Goal: Navigation & Orientation: Understand site structure

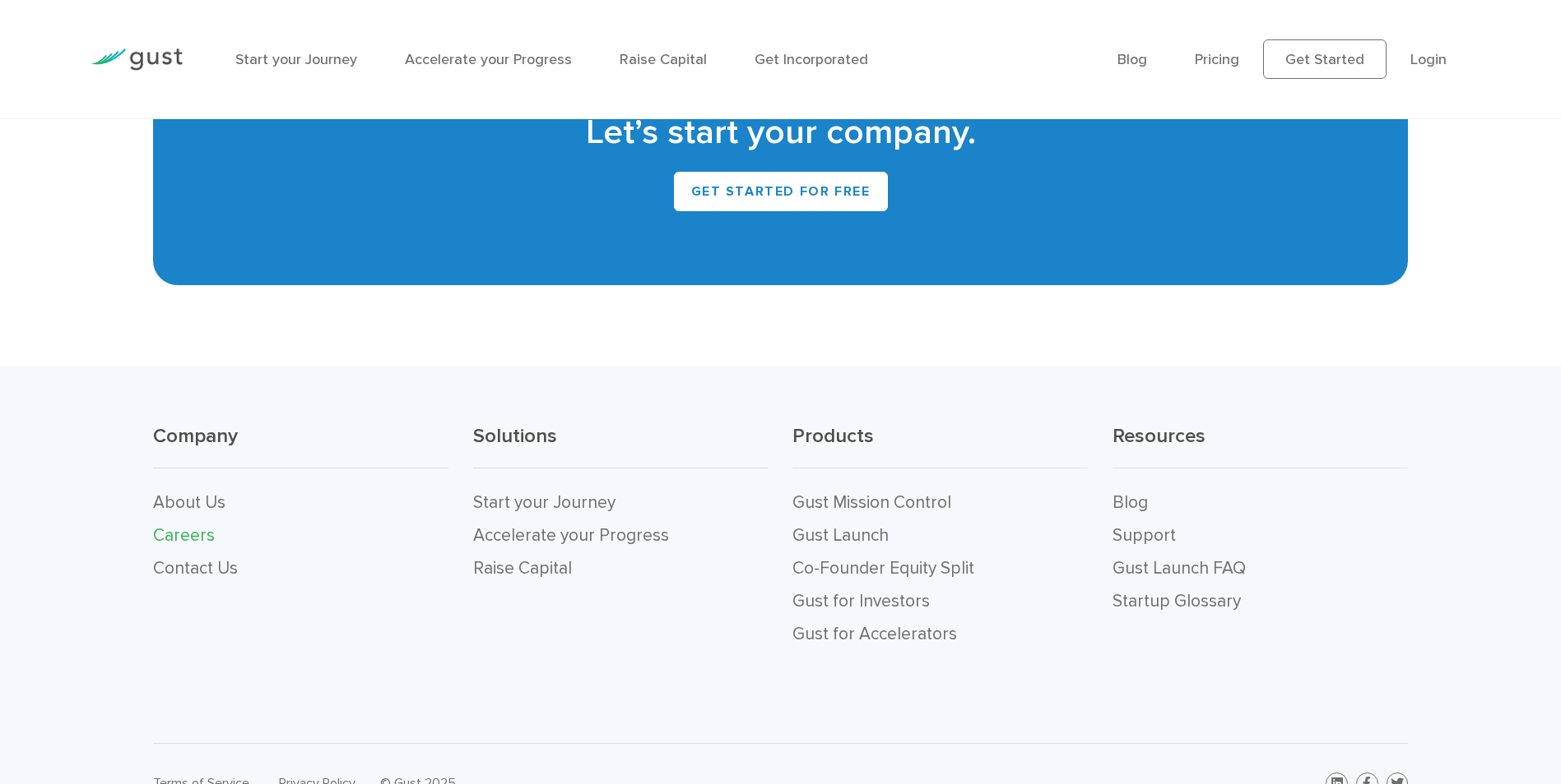
scroll to position [3451, 0]
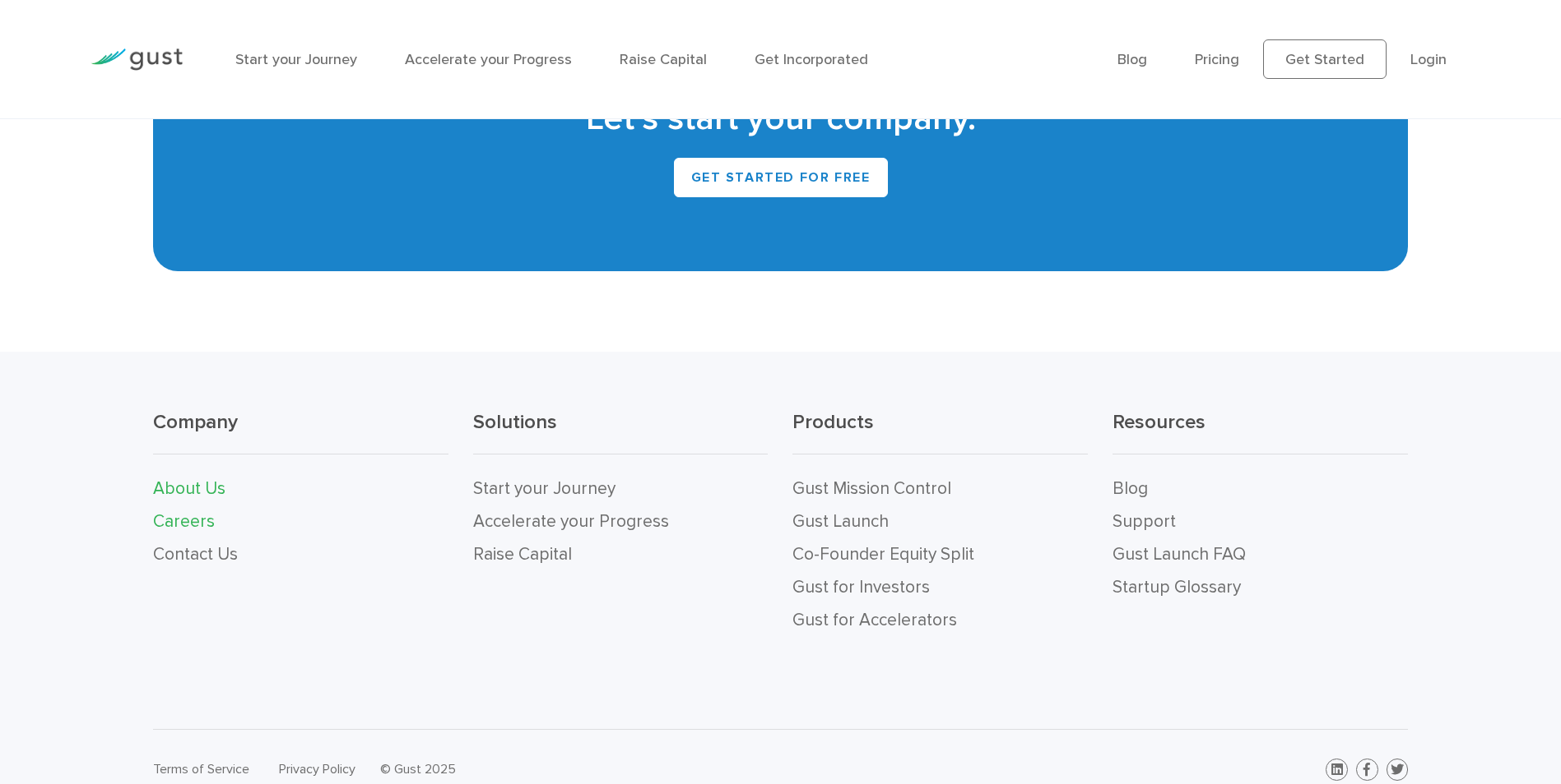
click at [172, 478] on link "About Us" at bounding box center [189, 488] width 72 height 21
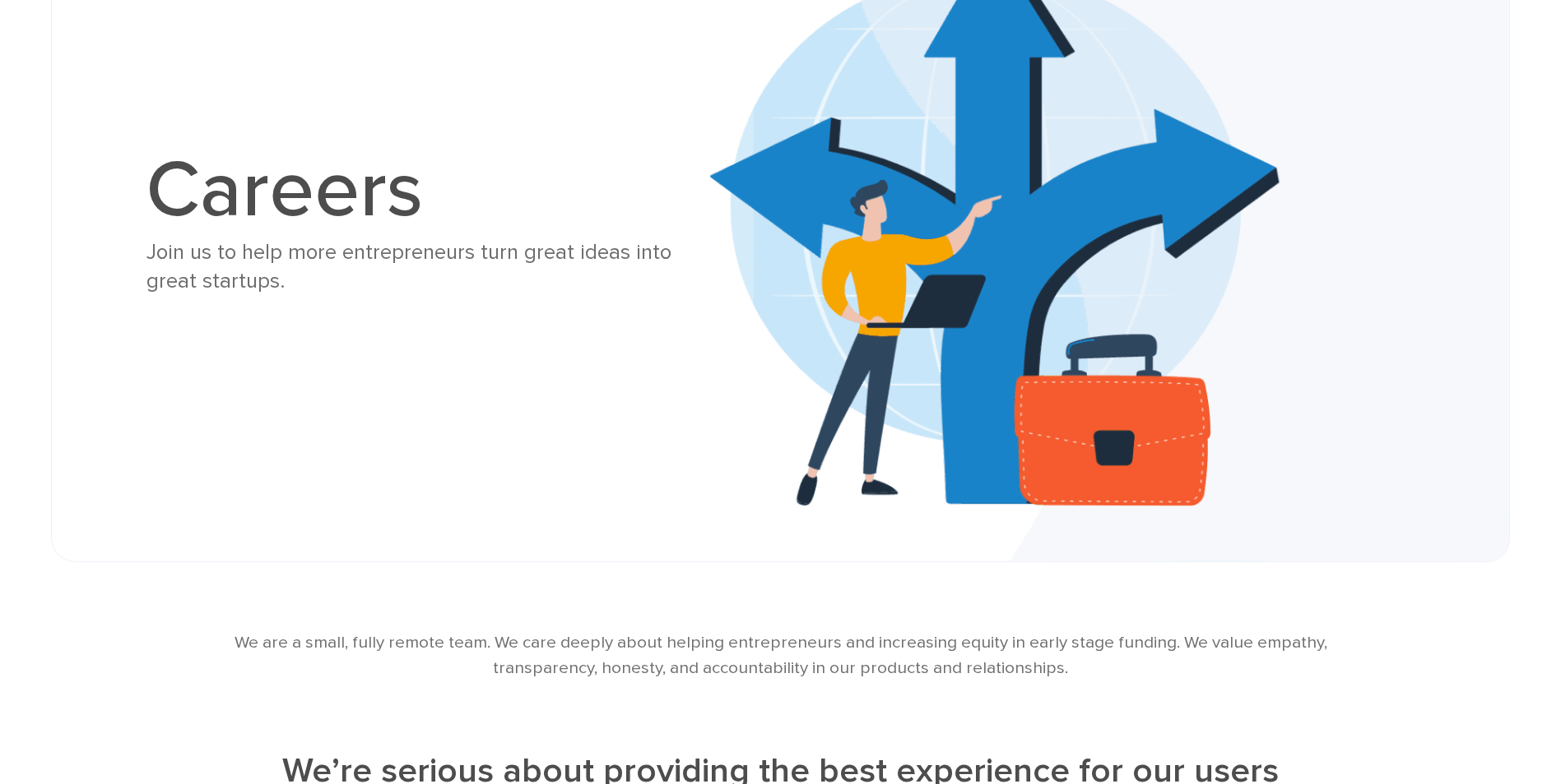
scroll to position [0, 0]
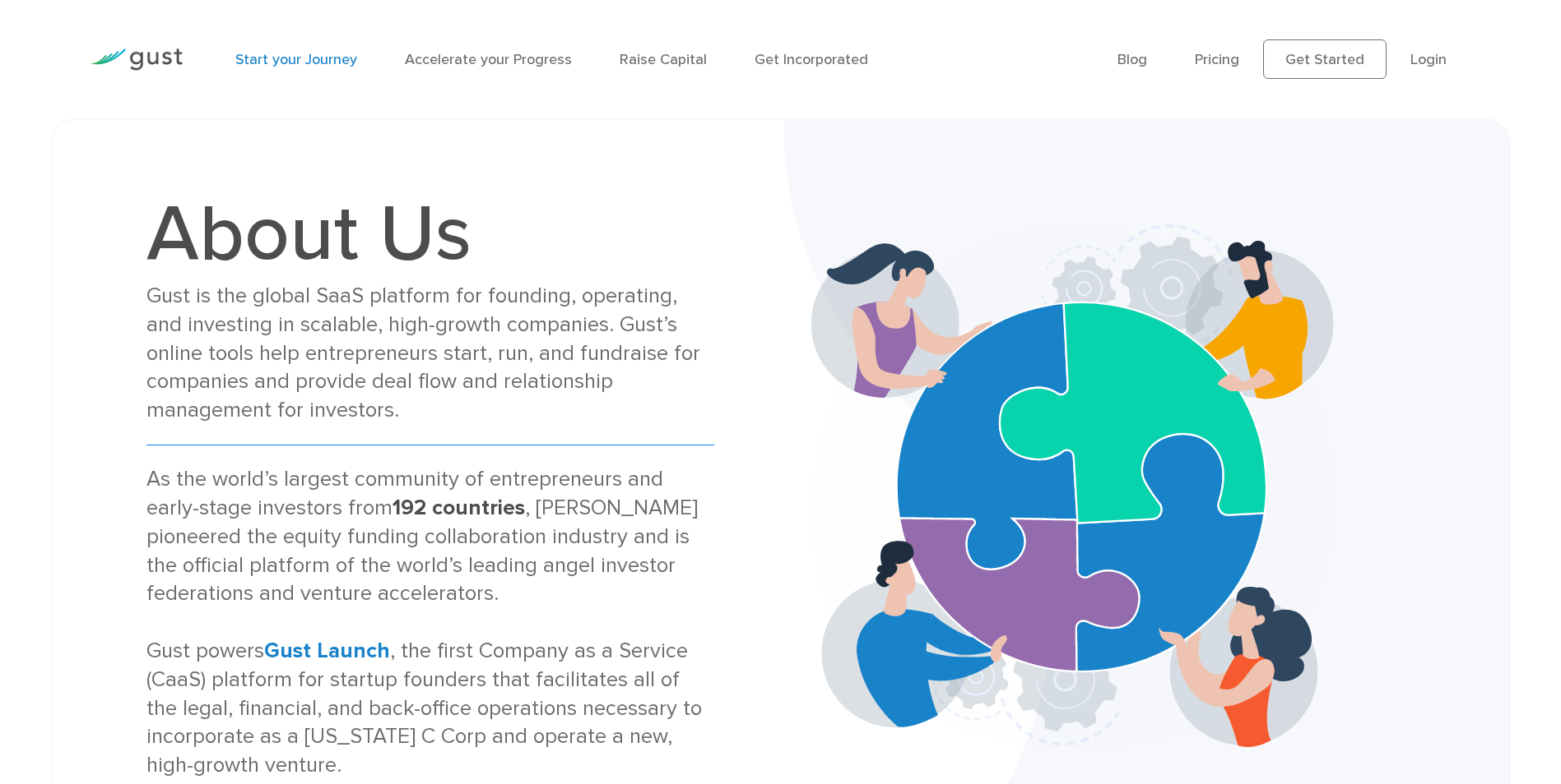
click at [273, 57] on link "Start your Journey" at bounding box center [296, 59] width 122 height 17
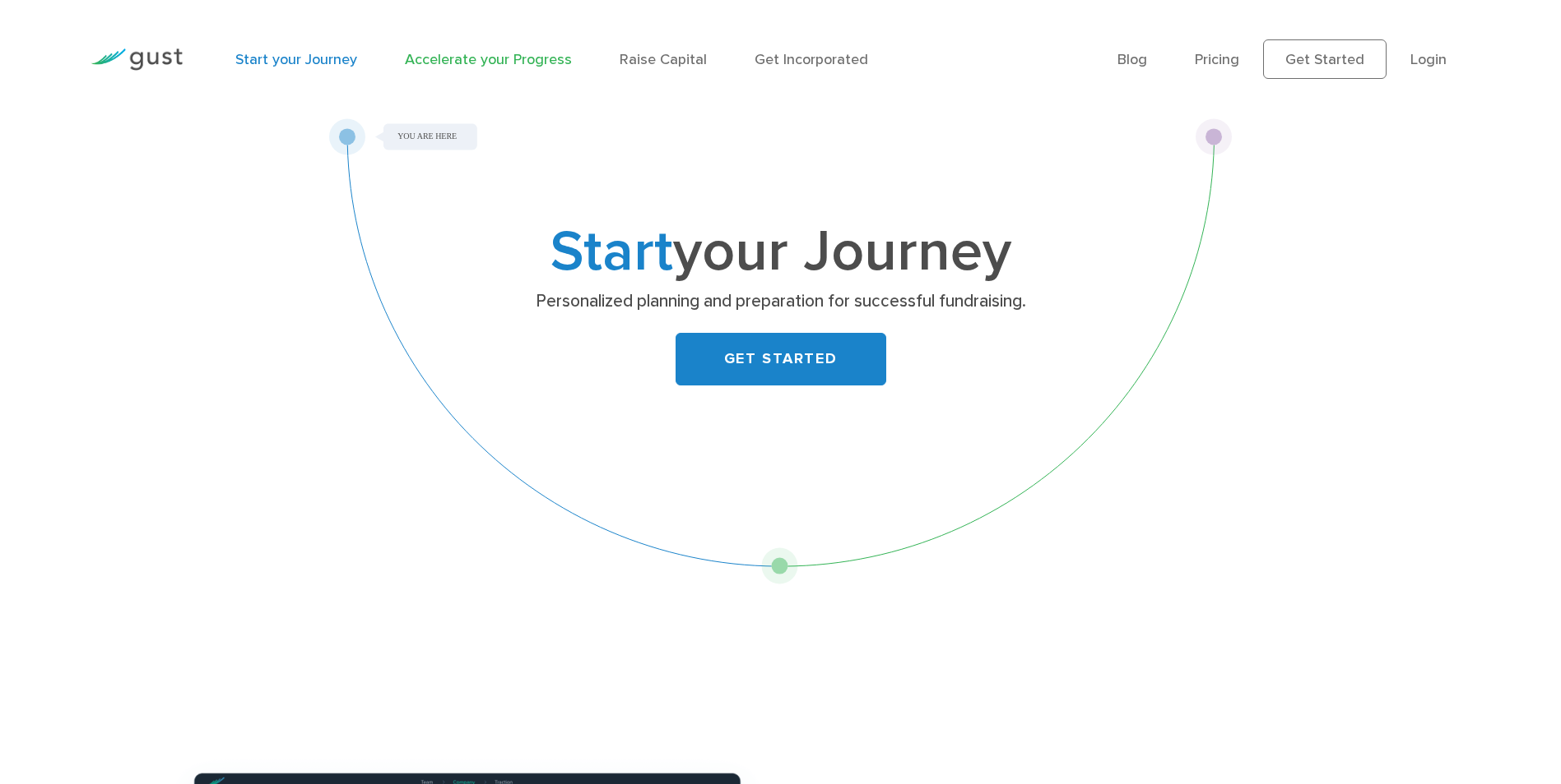
click at [479, 56] on link "Accelerate your Progress" at bounding box center [488, 59] width 167 height 17
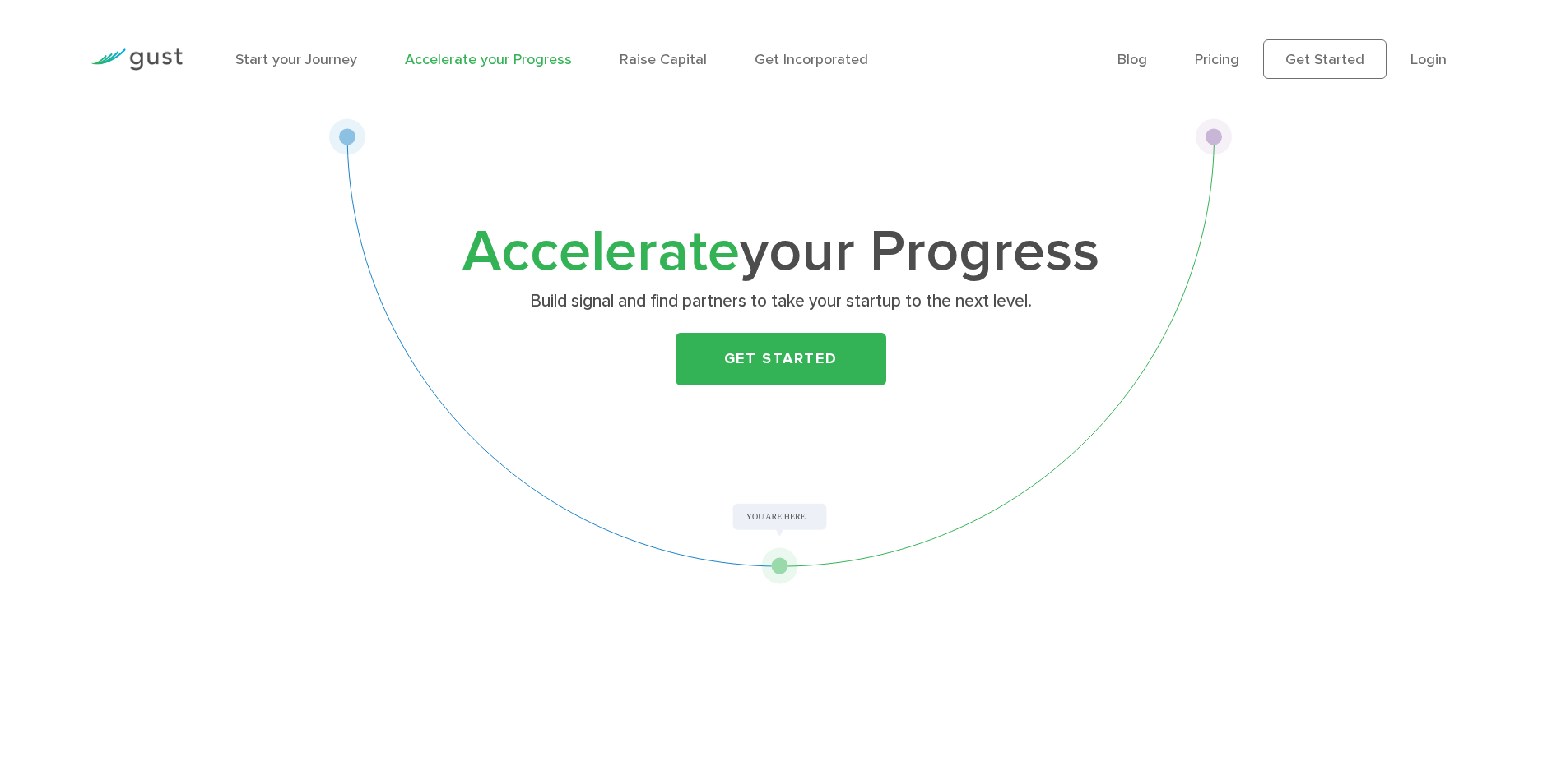
click at [657, 56] on link "Raise Capital" at bounding box center [663, 59] width 87 height 17
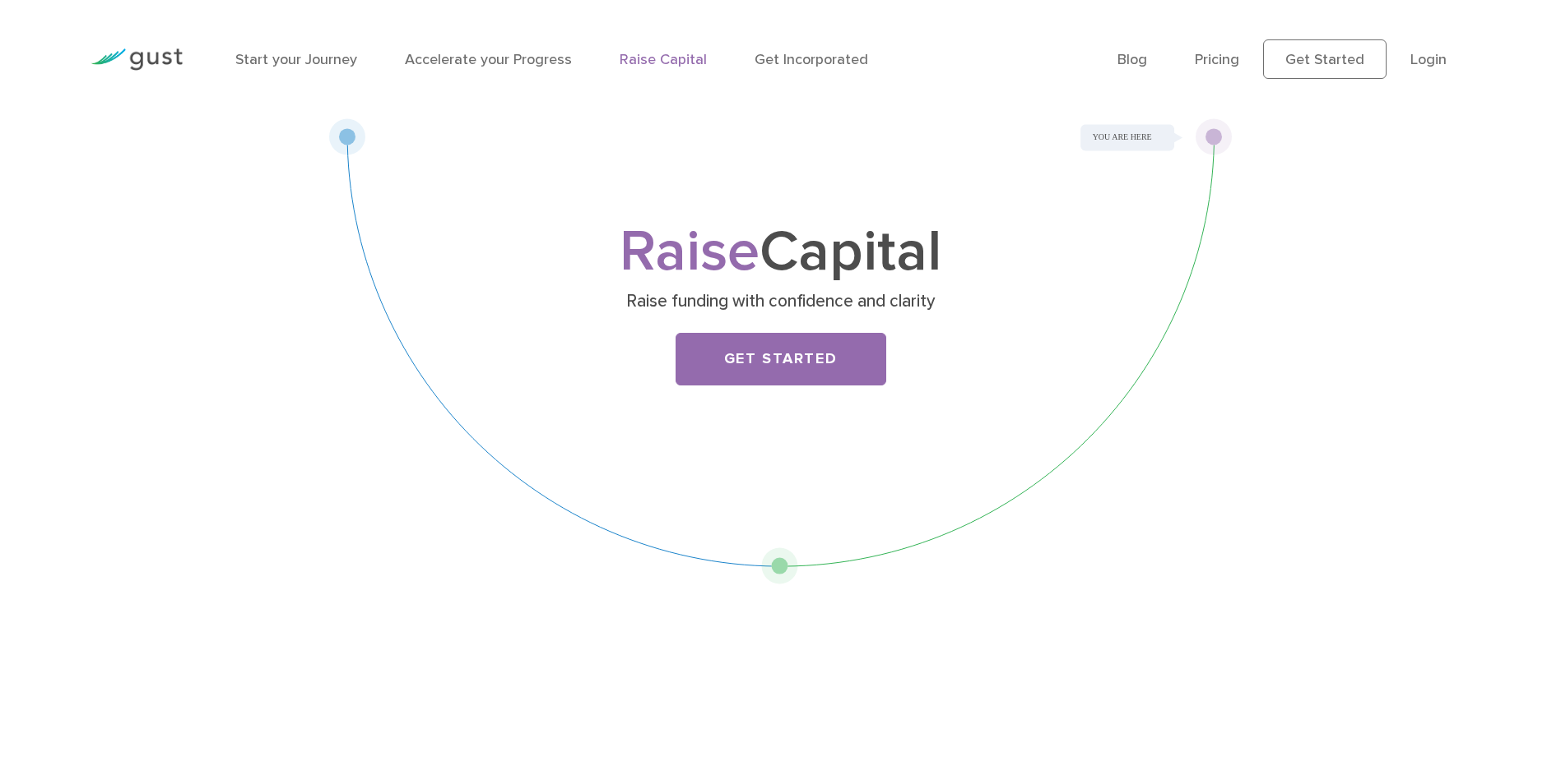
click at [815, 57] on link "Get Incorporated" at bounding box center [811, 59] width 114 height 17
